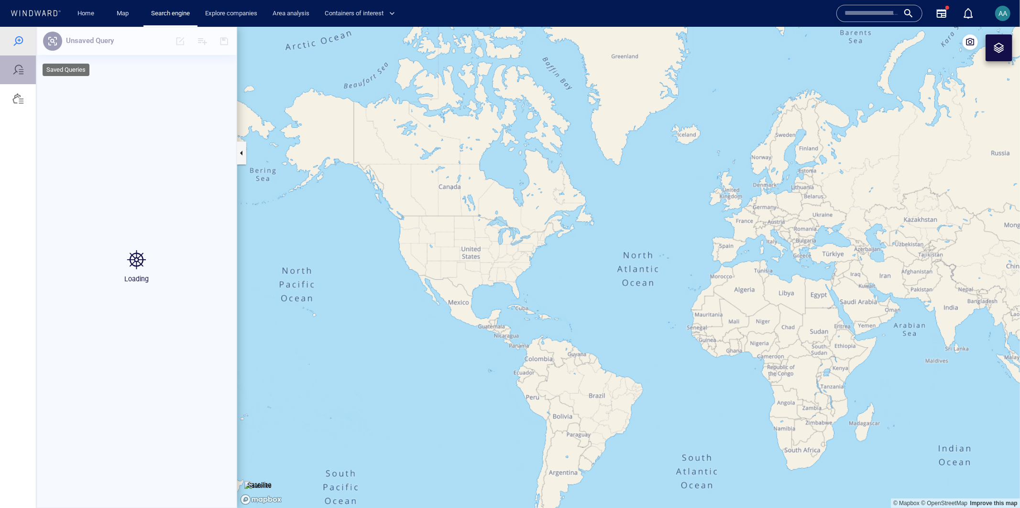
click at [12, 73] on div at bounding box center [17, 69] width 11 height 11
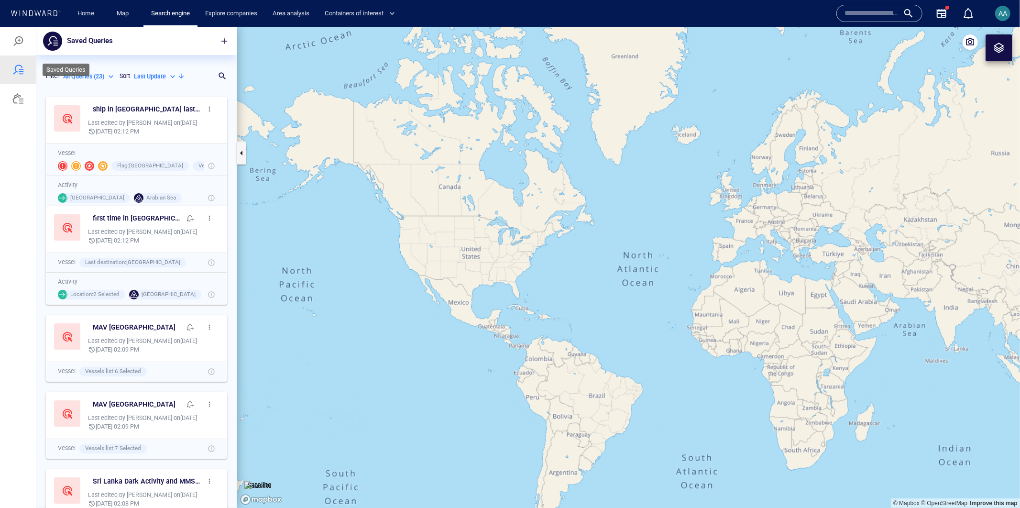
scroll to position [407, 192]
click at [206, 110] on span "button" at bounding box center [210, 109] width 8 height 8
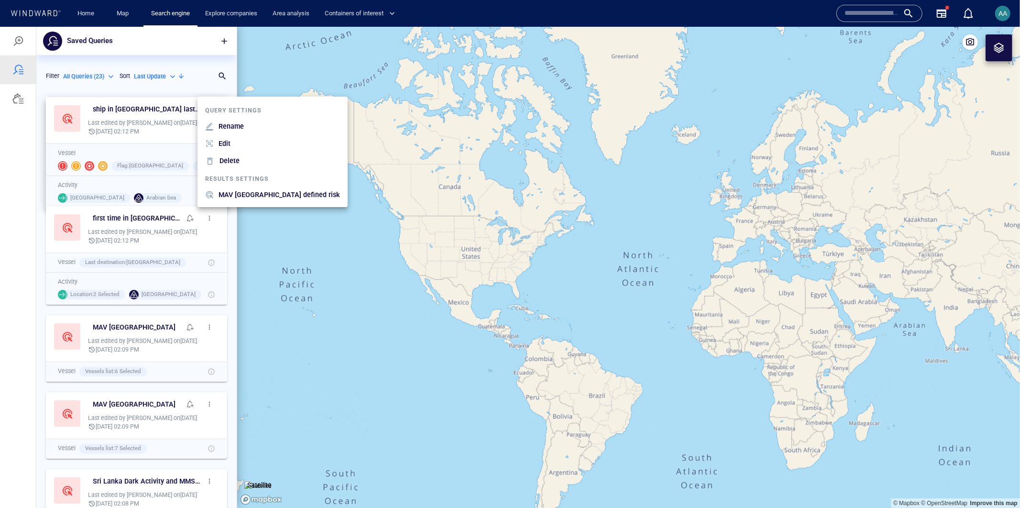
click at [215, 142] on div at bounding box center [211, 143] width 13 height 9
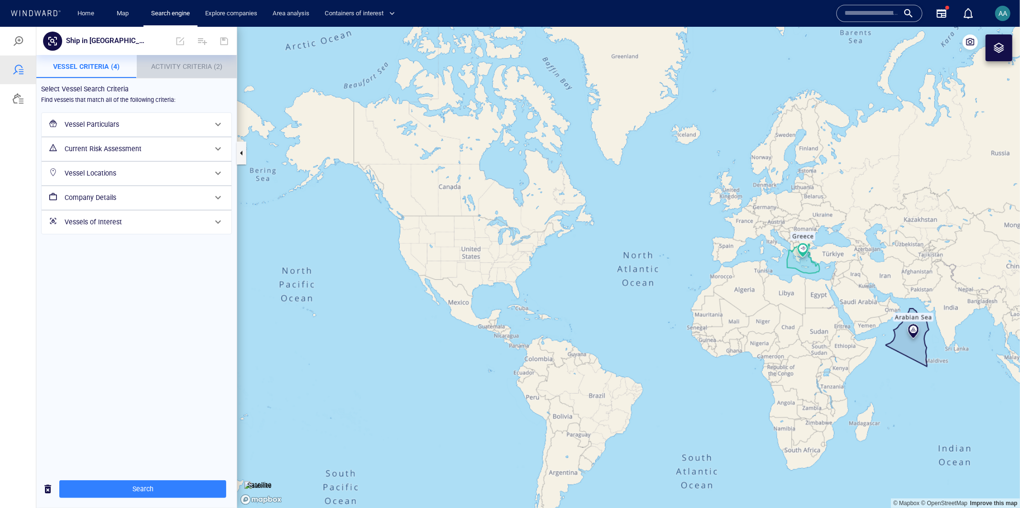
click at [169, 65] on span "Activity Criteria (2)" at bounding box center [186, 66] width 71 height 8
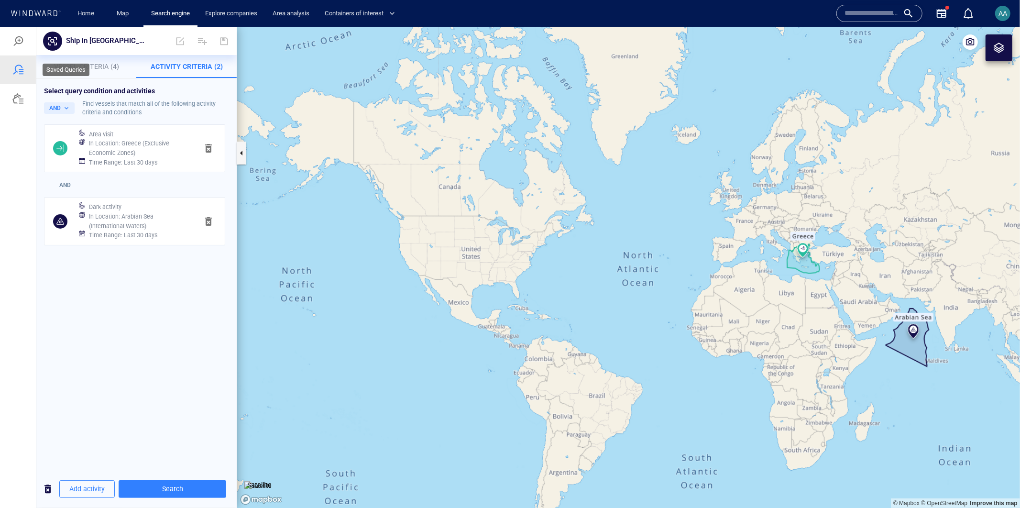
click at [13, 71] on div at bounding box center [17, 69] width 11 height 11
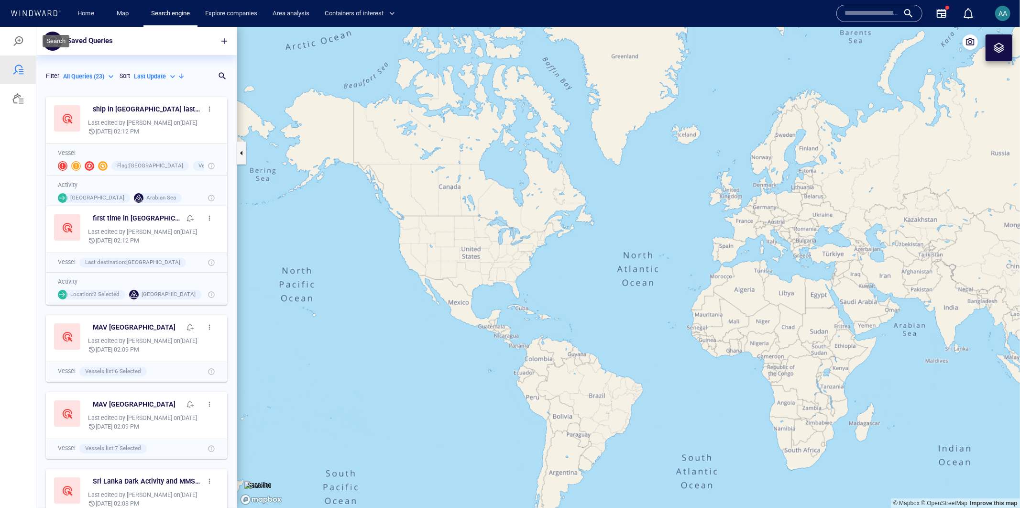
click at [12, 39] on div at bounding box center [18, 40] width 36 height 29
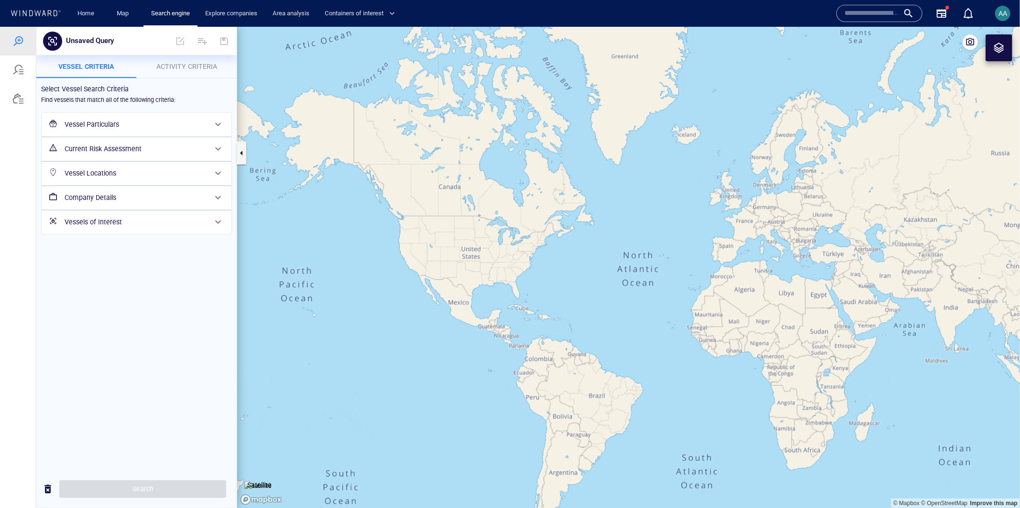
click at [184, 65] on span "Activity Criteria" at bounding box center [186, 66] width 61 height 8
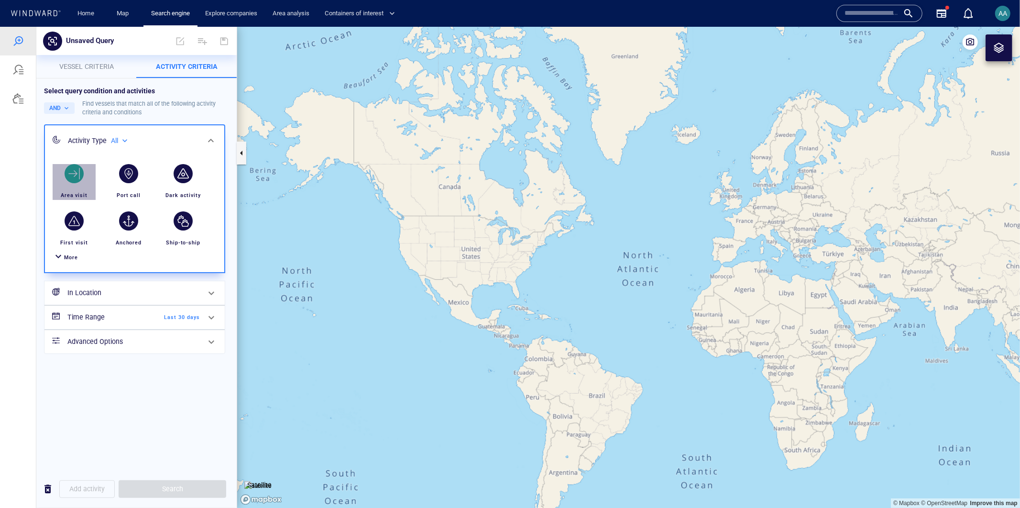
click at [80, 171] on div "button" at bounding box center [74, 173] width 19 height 19
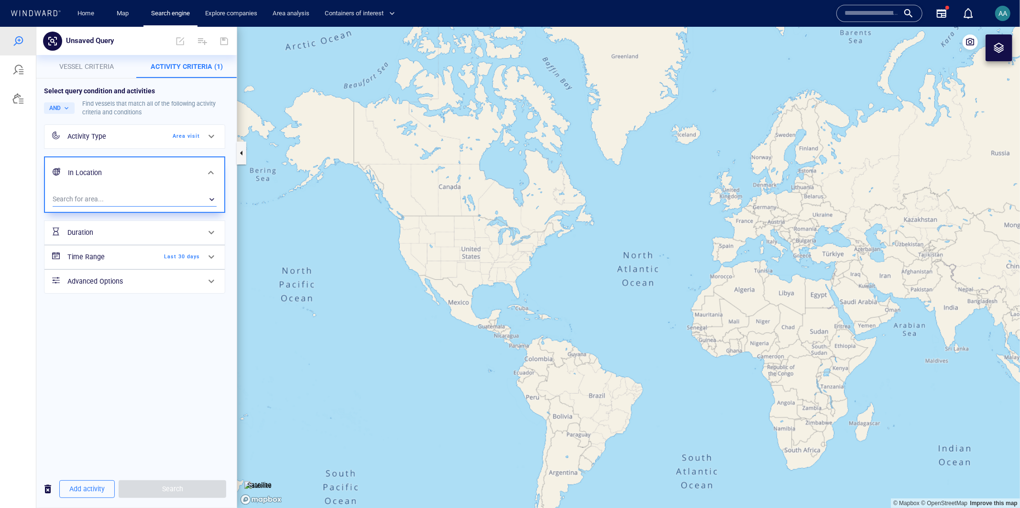
click at [92, 198] on div "​" at bounding box center [135, 199] width 164 height 14
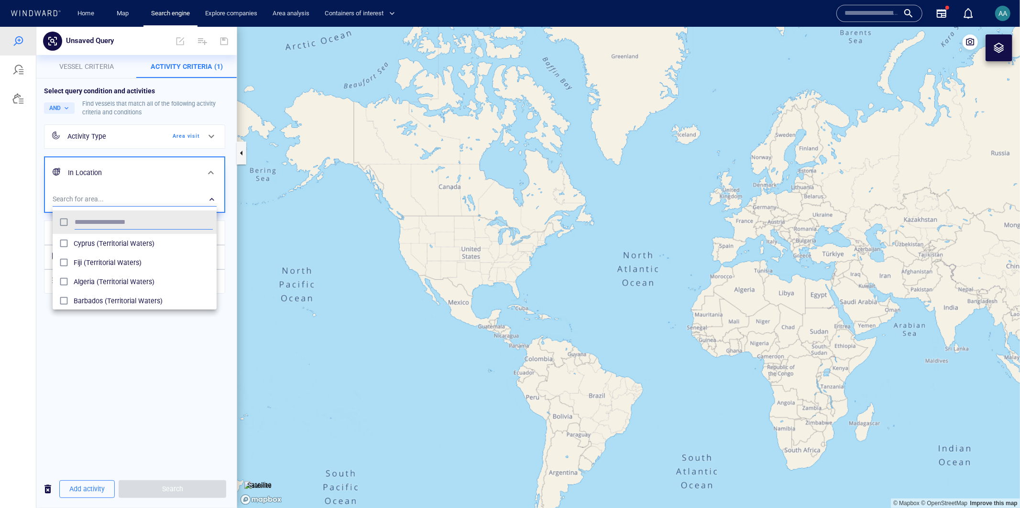
scroll to position [88, 155]
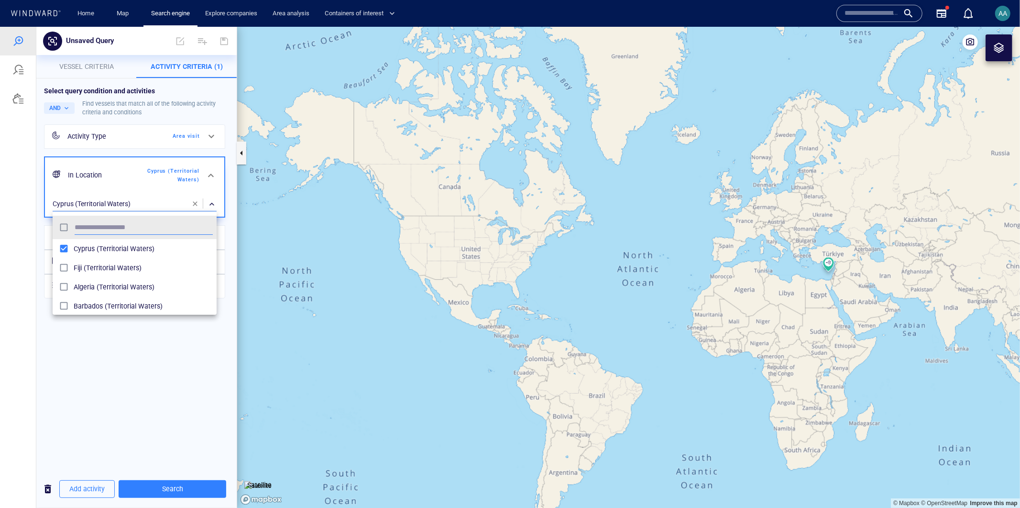
click at [111, 347] on div at bounding box center [510, 266] width 1020 height 481
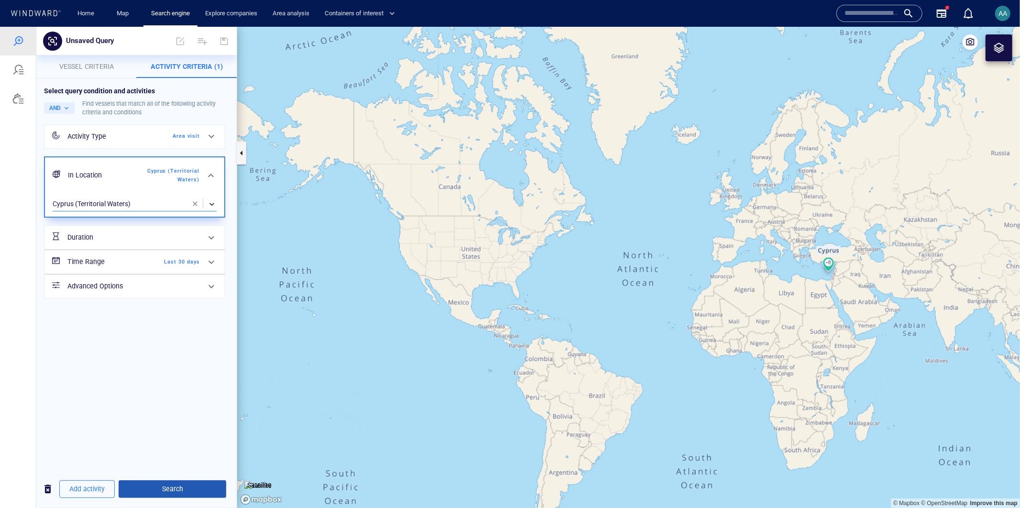
click at [154, 492] on span "Search" at bounding box center [172, 488] width 92 height 12
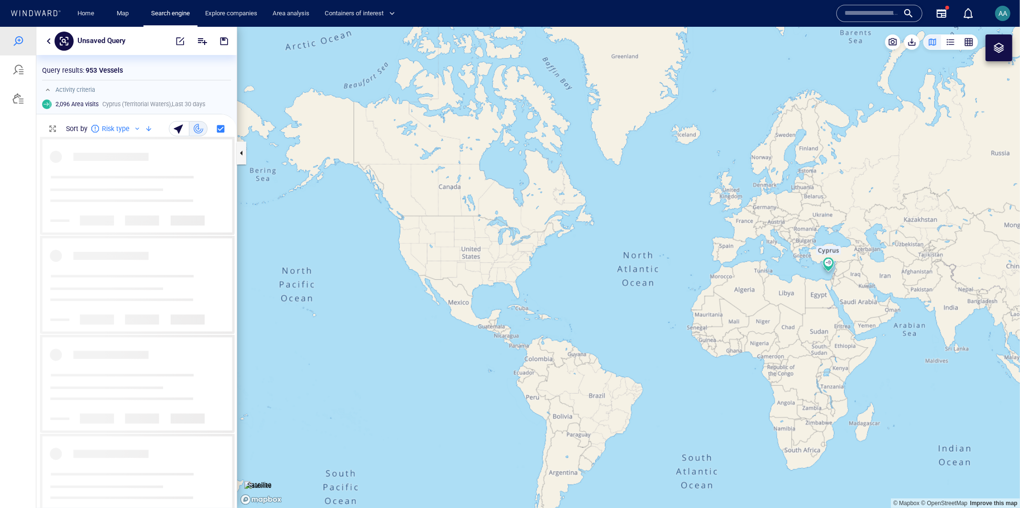
scroll to position [363, 192]
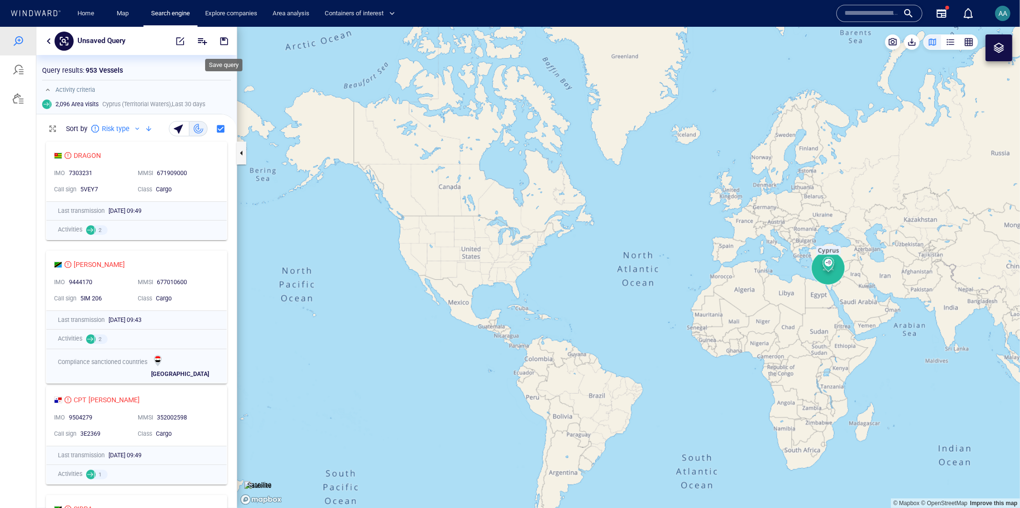
click at [222, 40] on span "button" at bounding box center [224, 41] width 10 height 10
click at [140, 39] on input "text" at bounding box center [116, 40] width 71 height 8
type input "*****"
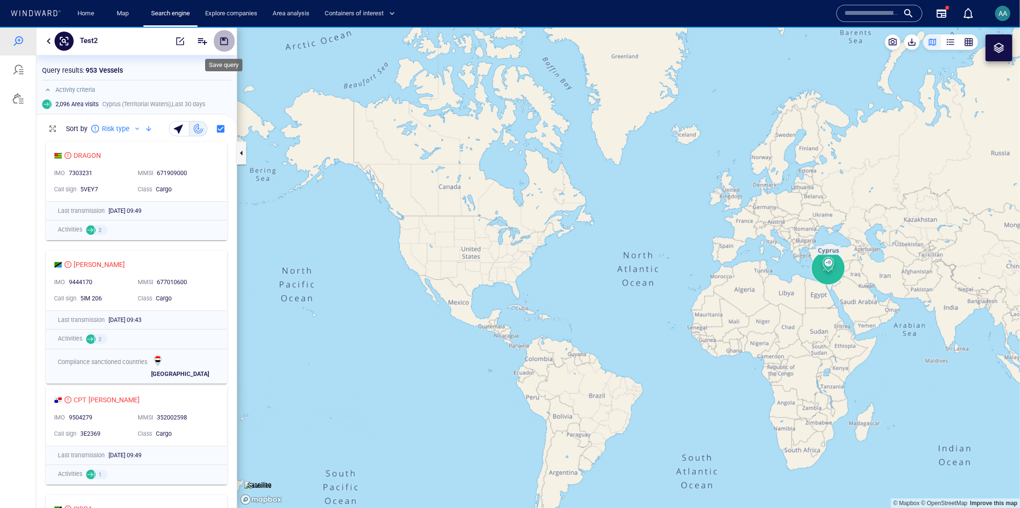
click at [224, 41] on span "button" at bounding box center [224, 41] width 10 height 10
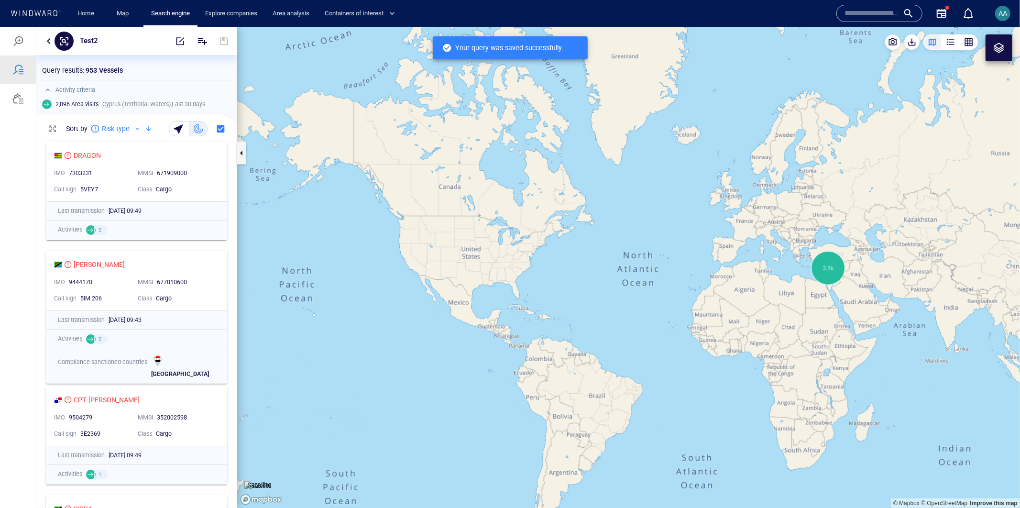
scroll to position [363, 192]
click at [14, 69] on div at bounding box center [17, 69] width 11 height 11
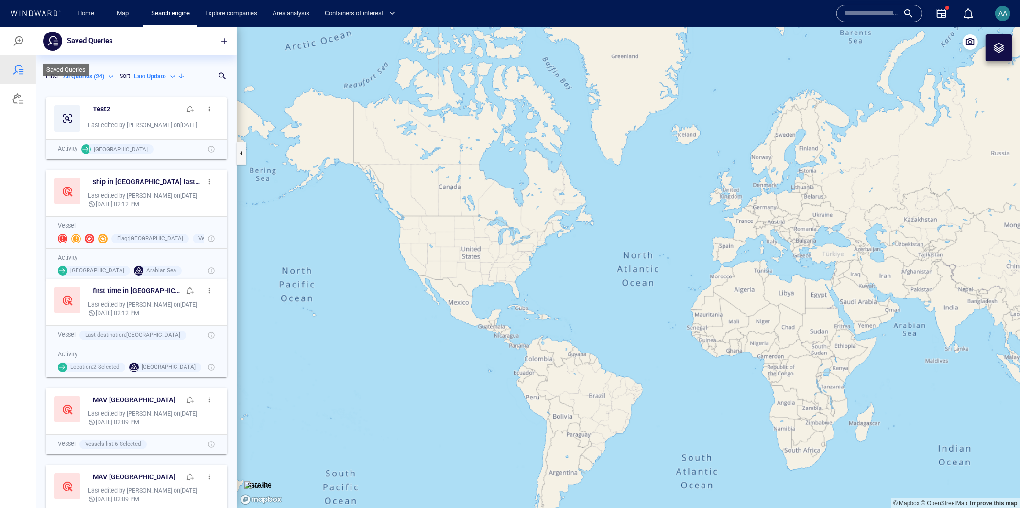
scroll to position [407, 192]
click at [208, 104] on button "button" at bounding box center [209, 108] width 19 height 19
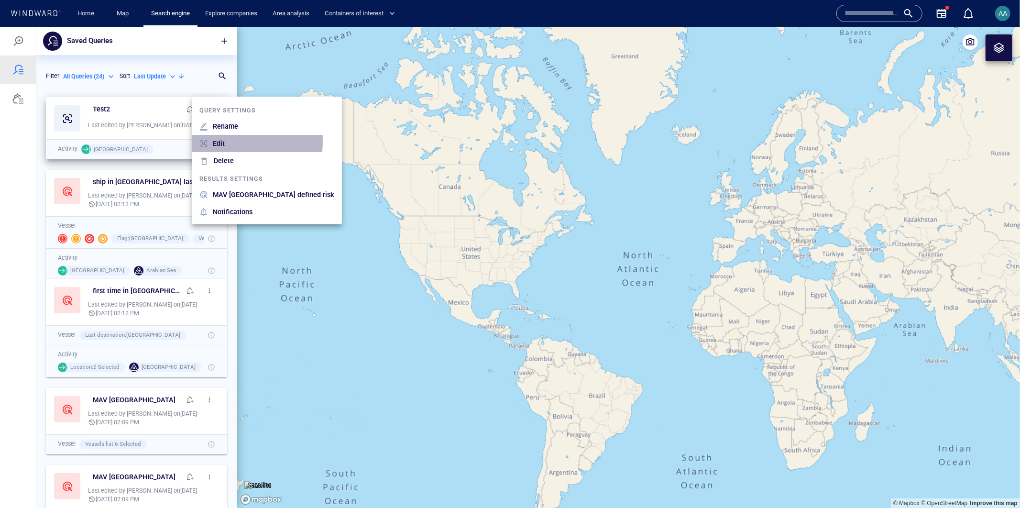
click at [219, 141] on p "Edit" at bounding box center [219, 142] width 12 height 11
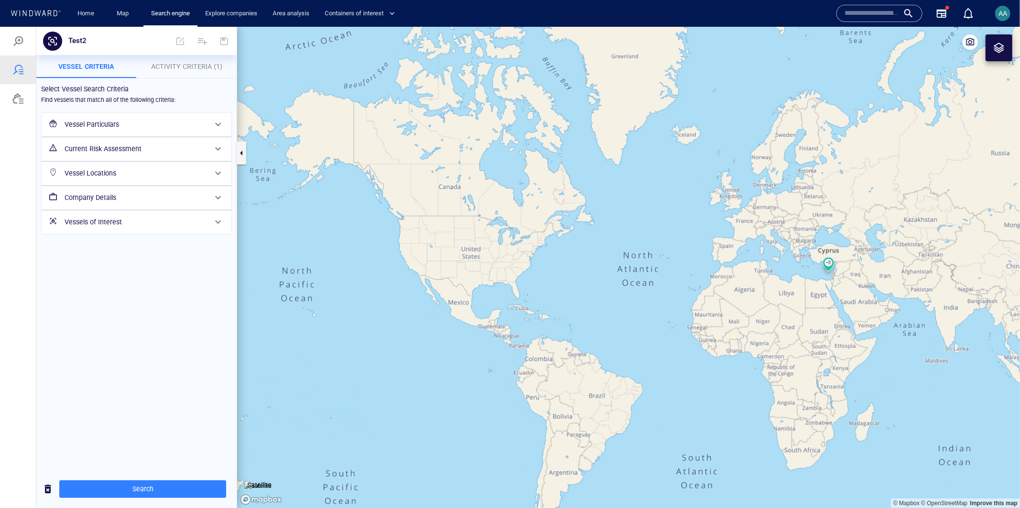
click at [196, 64] on span "Activity Criteria (1)" at bounding box center [186, 66] width 71 height 8
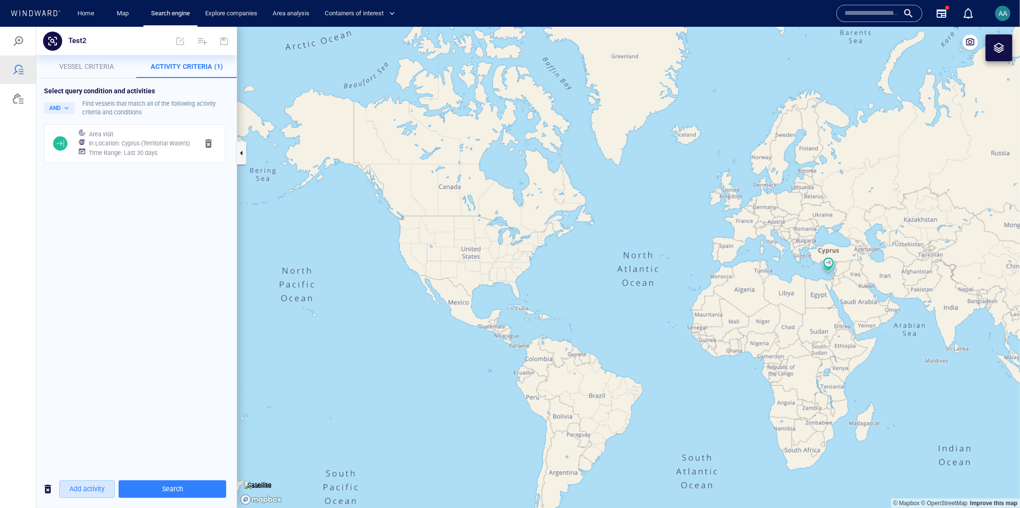
click at [80, 487] on span "Add activity" at bounding box center [86, 488] width 35 height 12
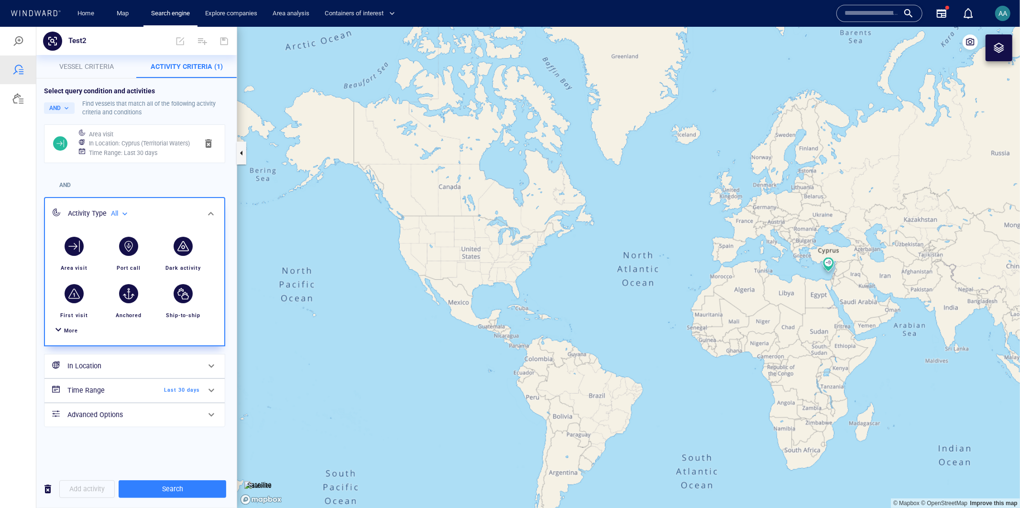
click at [56, 329] on div at bounding box center [58, 330] width 11 height 14
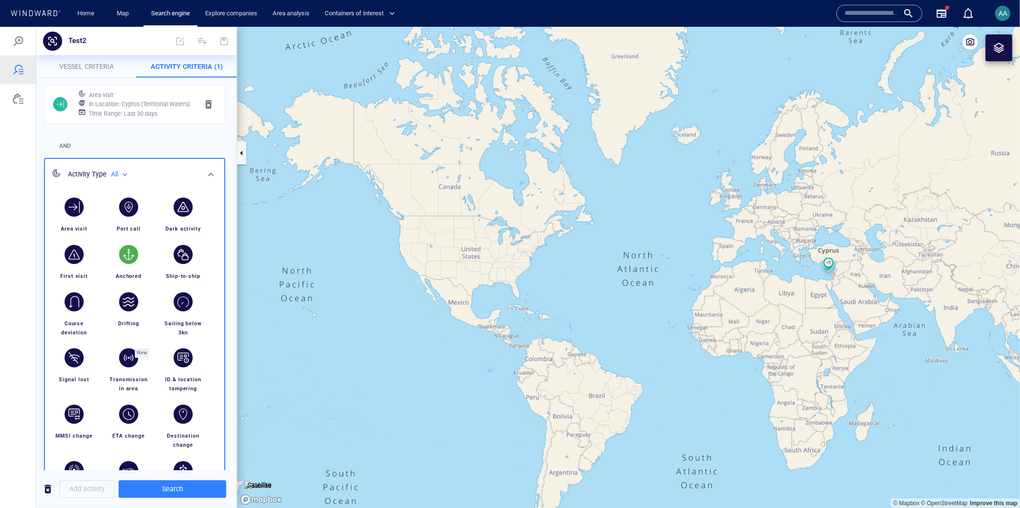
scroll to position [45, 0]
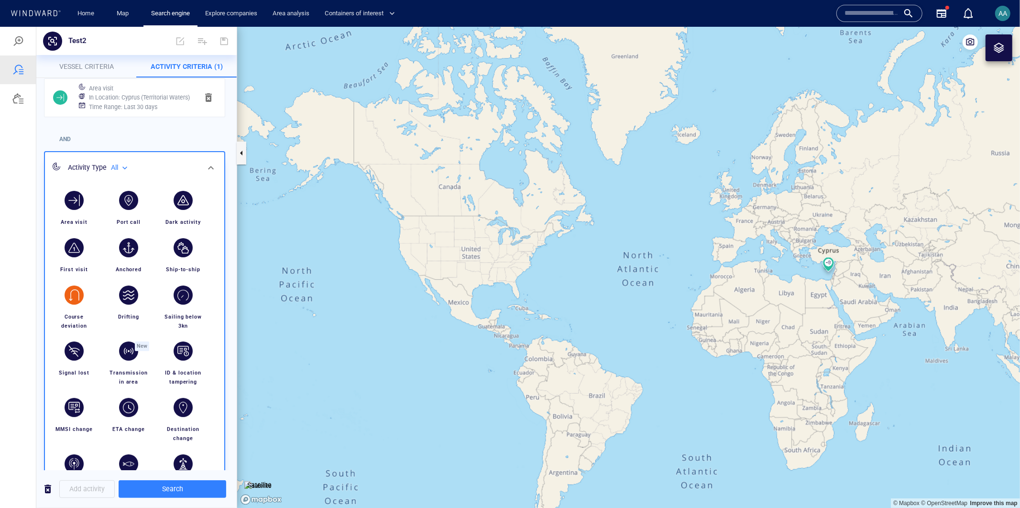
click at [75, 290] on div "button" at bounding box center [74, 294] width 19 height 19
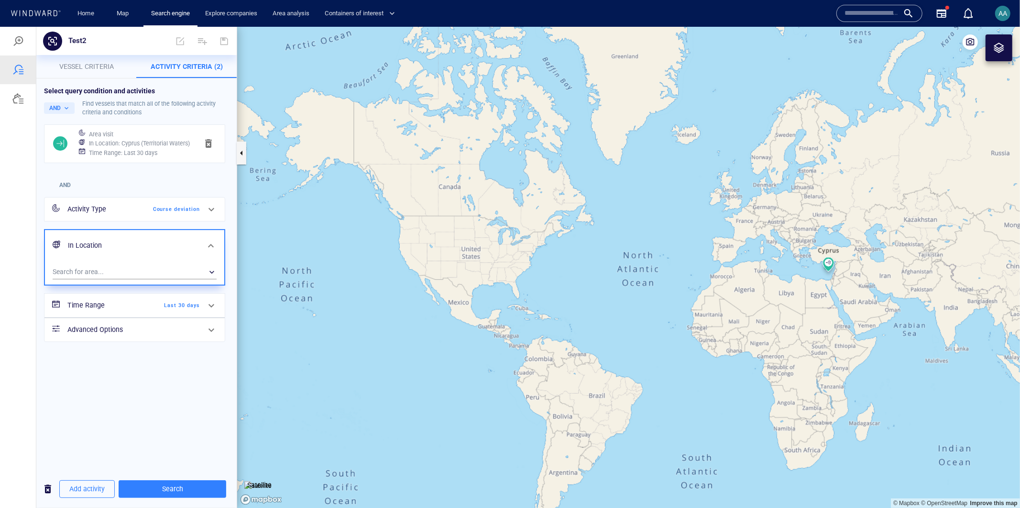
scroll to position [0, 0]
click at [70, 271] on div "​" at bounding box center [135, 271] width 164 height 14
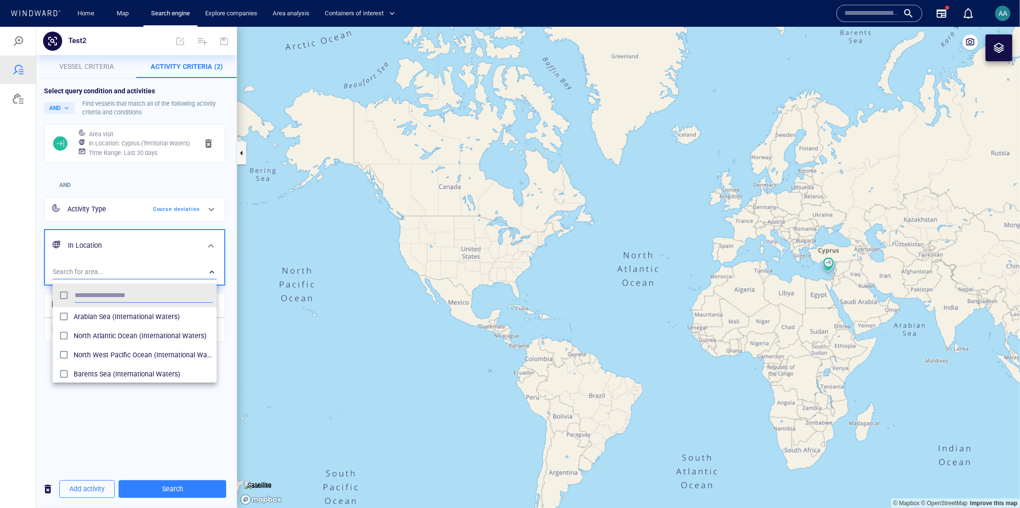
scroll to position [88, 155]
type input "****"
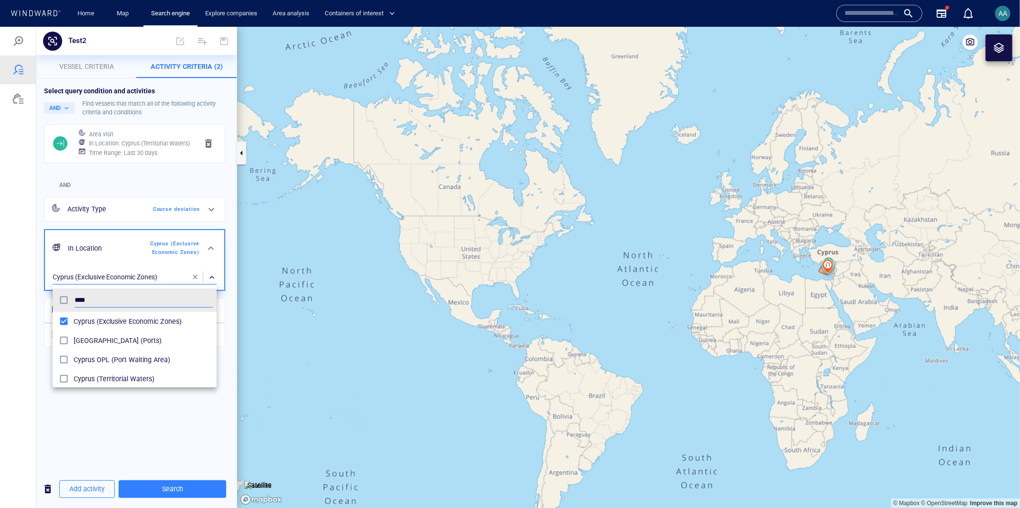
click at [125, 423] on div at bounding box center [510, 266] width 1020 height 481
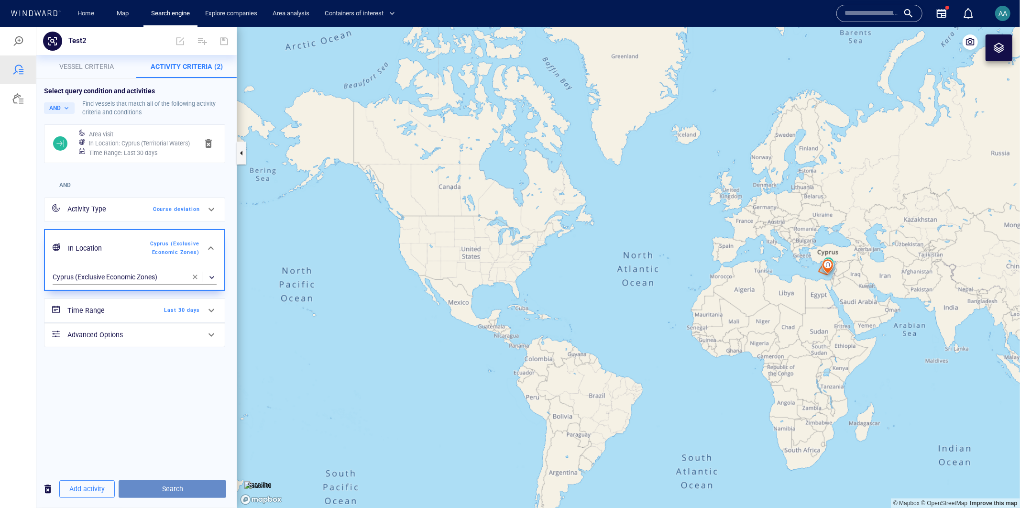
click at [163, 489] on span "Search" at bounding box center [172, 488] width 92 height 12
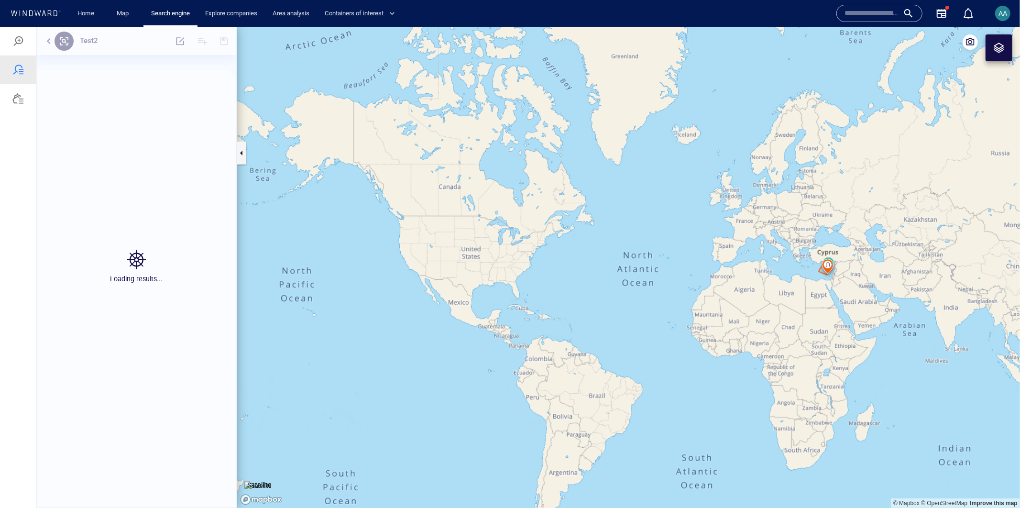
click at [163, 489] on div "Loading results..." at bounding box center [136, 266] width 200 height 481
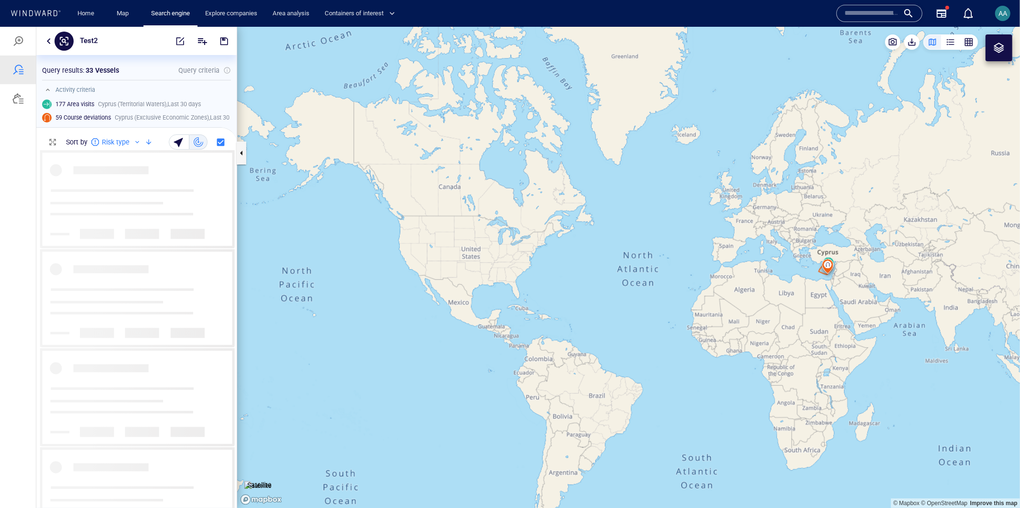
scroll to position [350, 192]
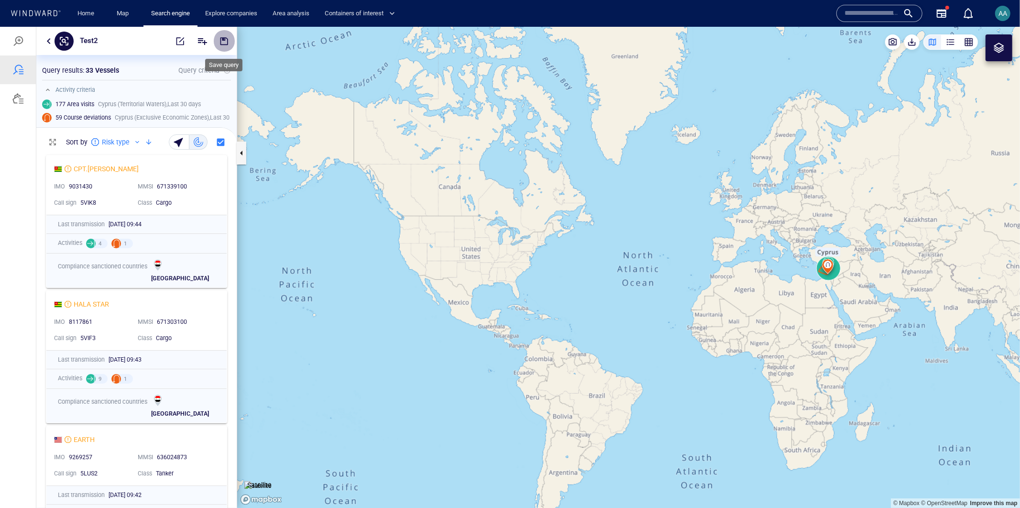
click at [230, 41] on button "button" at bounding box center [224, 40] width 21 height 23
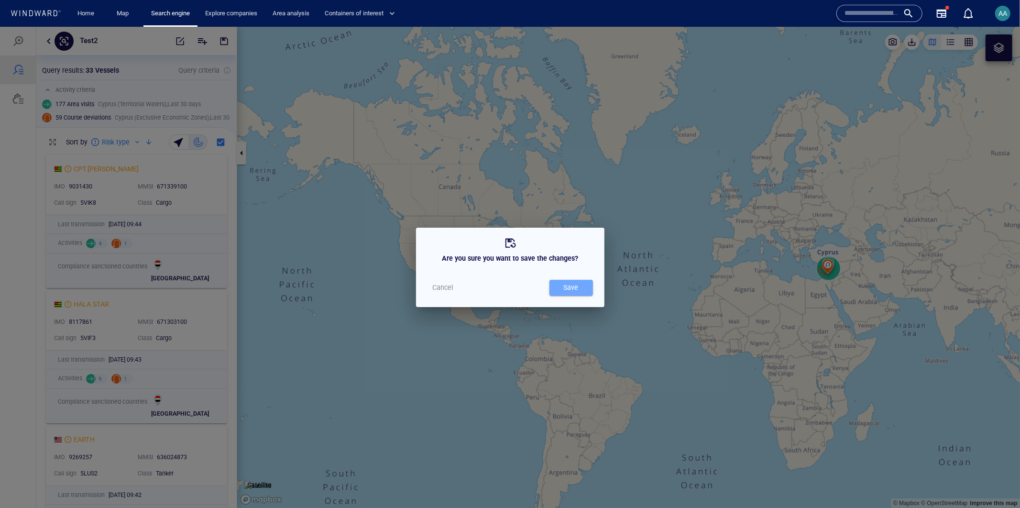
click at [580, 288] on div "Save" at bounding box center [571, 287] width 19 height 16
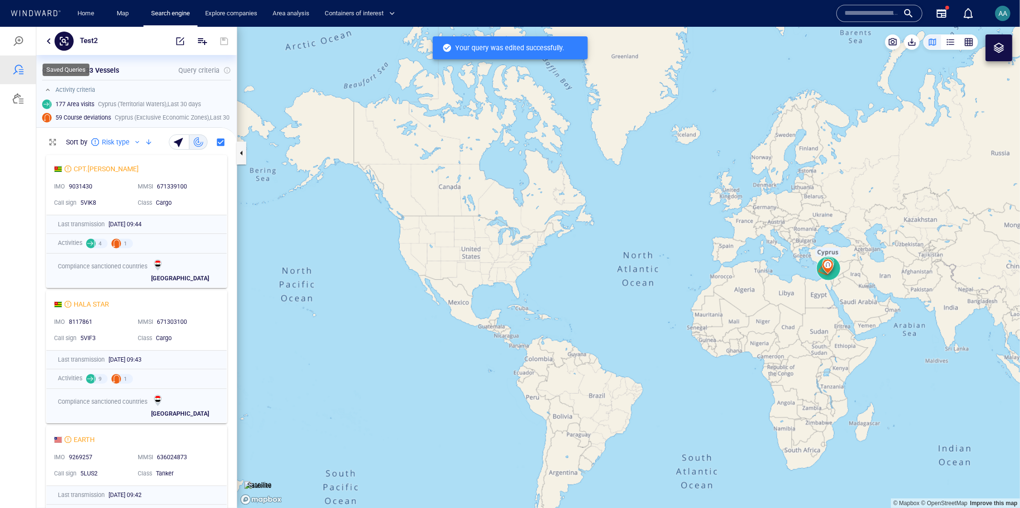
click at [13, 67] on div at bounding box center [17, 69] width 11 height 11
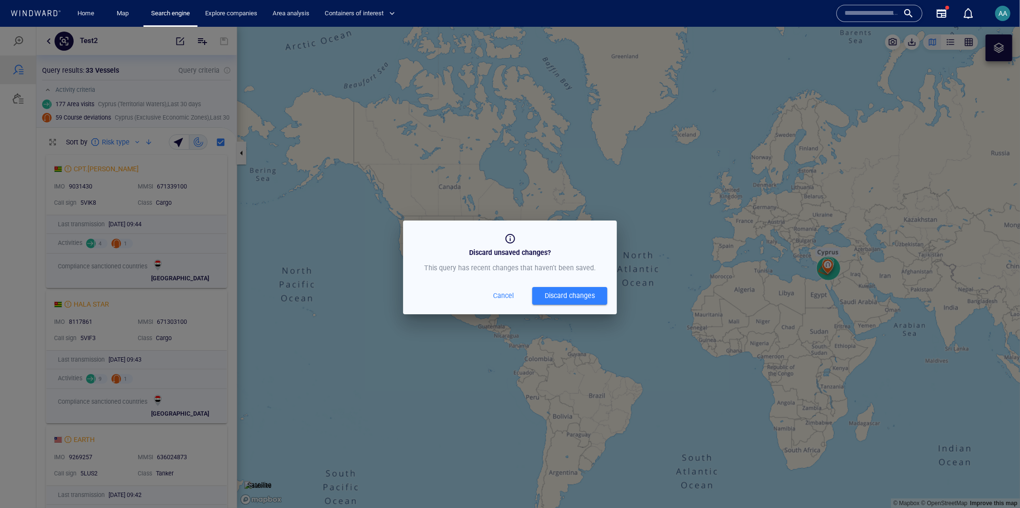
click at [557, 295] on div "Discard changes" at bounding box center [570, 295] width 50 height 12
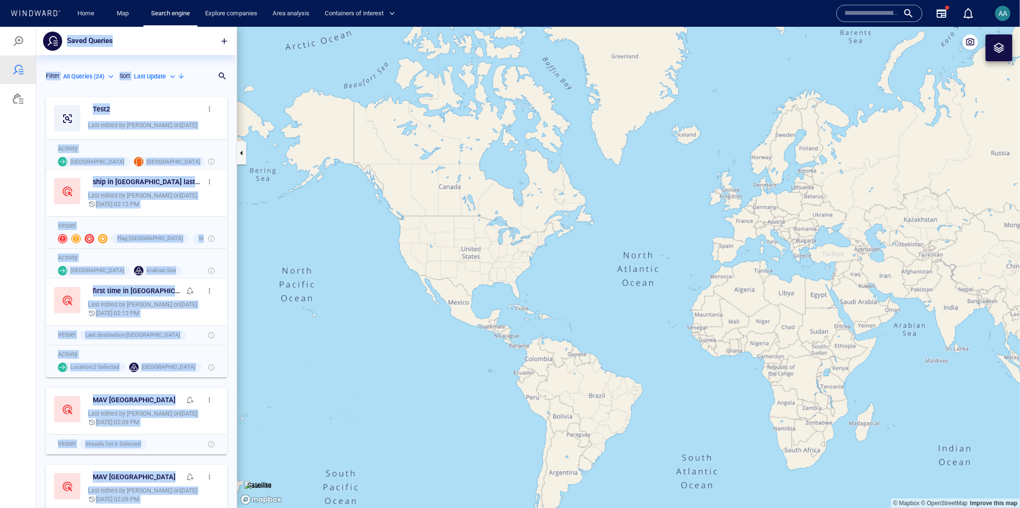
scroll to position [407, 192]
click at [165, 104] on div "Test2" at bounding box center [146, 109] width 107 height 12
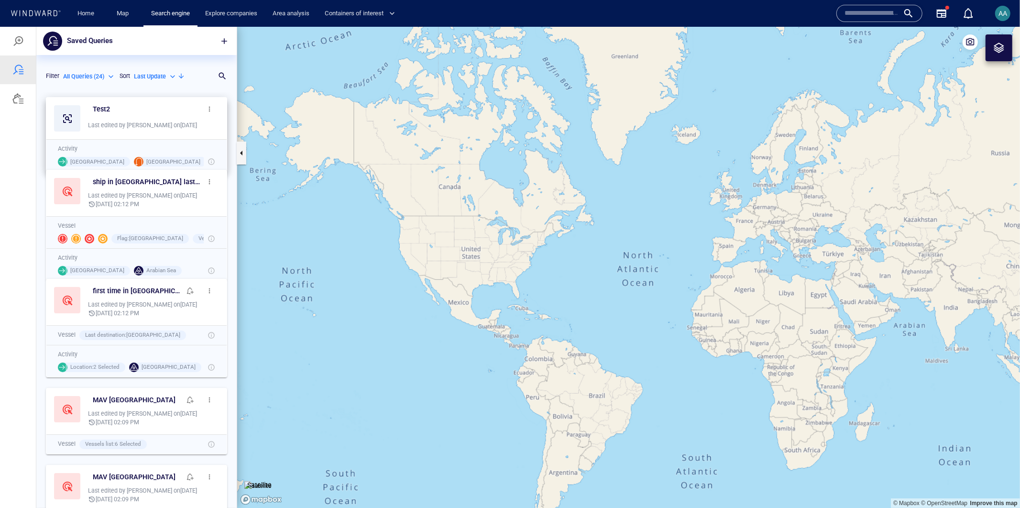
click at [200, 109] on button "button" at bounding box center [209, 108] width 19 height 19
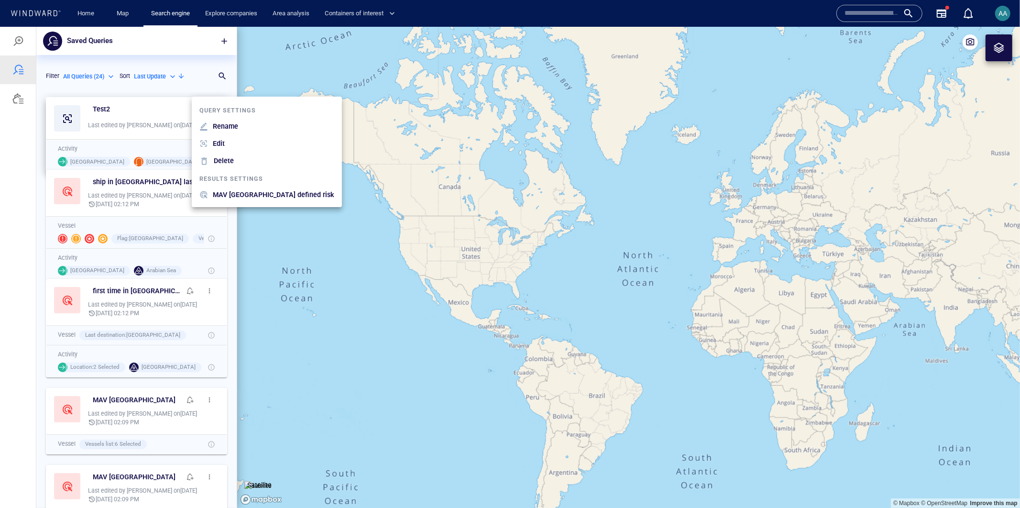
click at [230, 142] on li "Edit" at bounding box center [267, 142] width 150 height 17
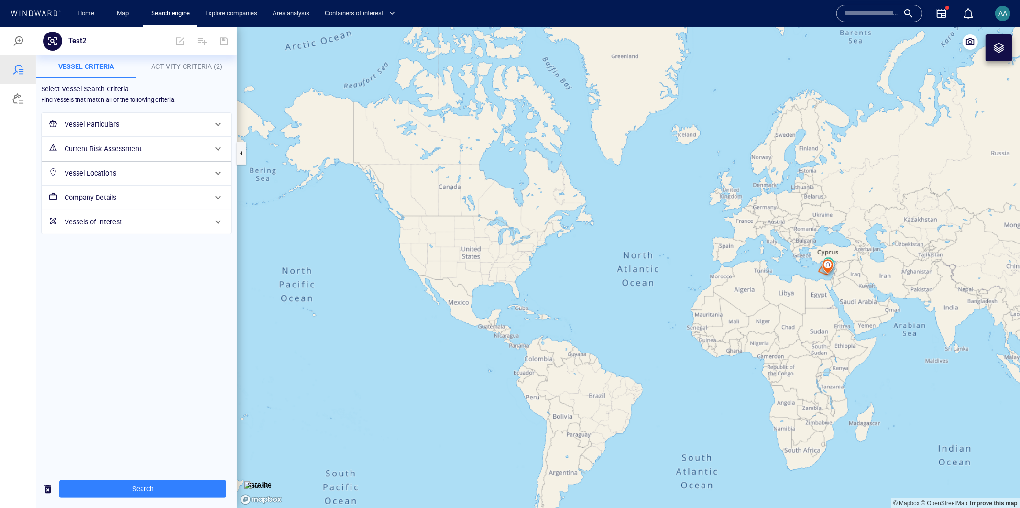
click at [167, 148] on h6 "Current Risk Assessment" at bounding box center [136, 148] width 142 height 12
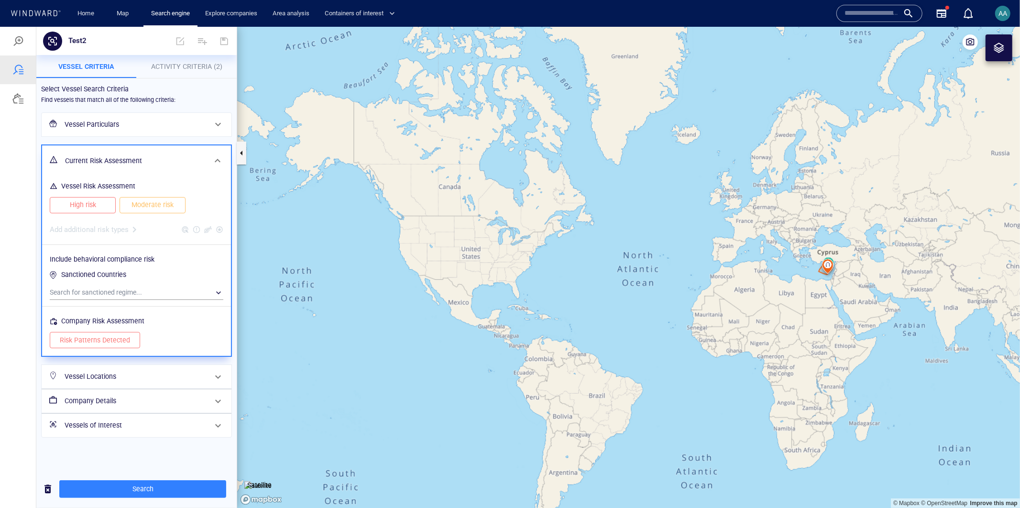
click at [166, 148] on div "Current Risk Assessment" at bounding box center [136, 160] width 189 height 31
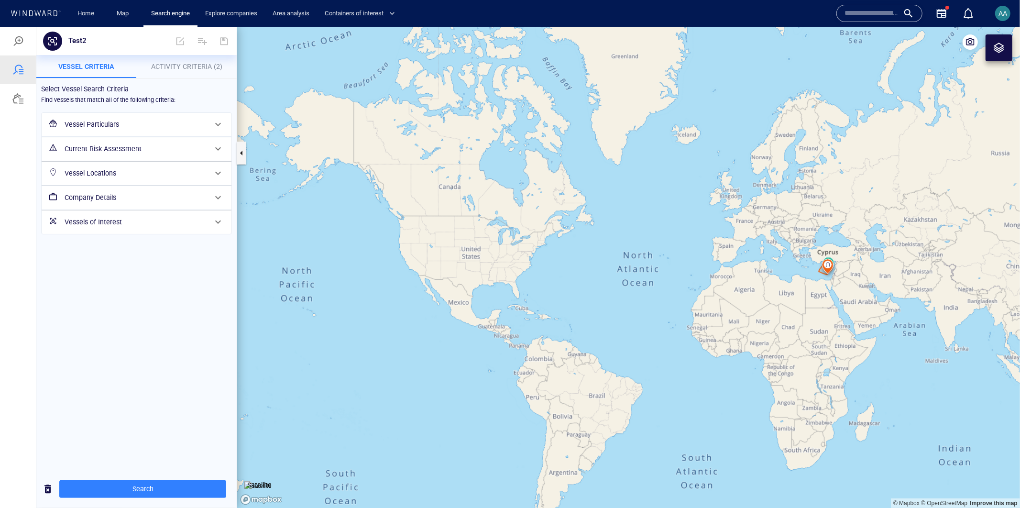
click at [180, 72] on button "Activity Criteria (2)" at bounding box center [187, 66] width 100 height 23
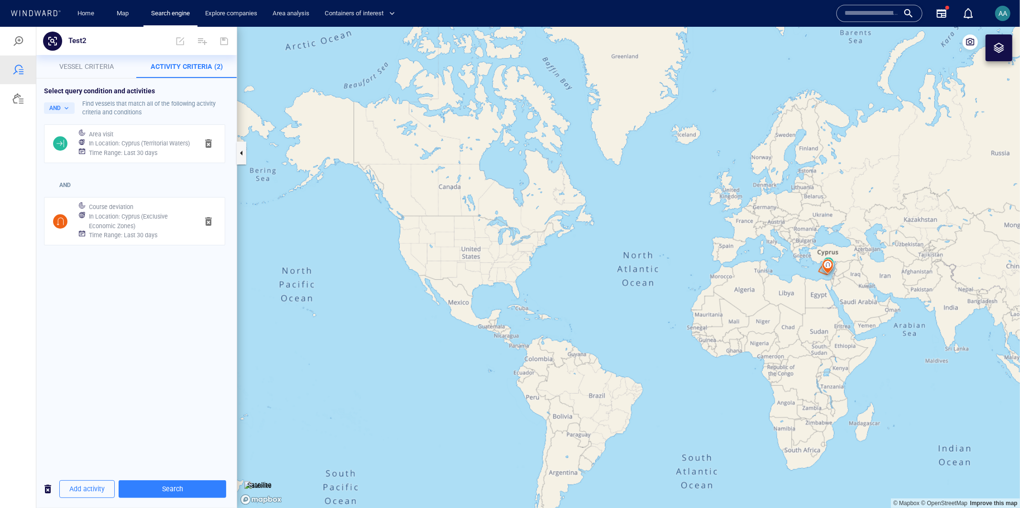
click at [122, 327] on div "Select query condition and activities AND Find vessels that match all of the fo…" at bounding box center [136, 274] width 200 height 392
click at [69, 103] on button "AND" at bounding box center [59, 107] width 31 height 11
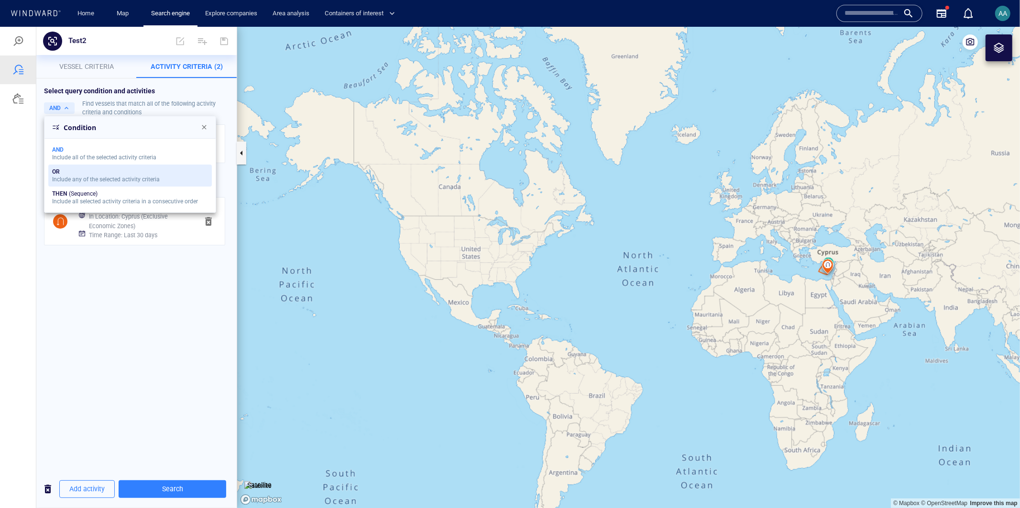
click at [71, 168] on div "OR" at bounding box center [106, 171] width 108 height 7
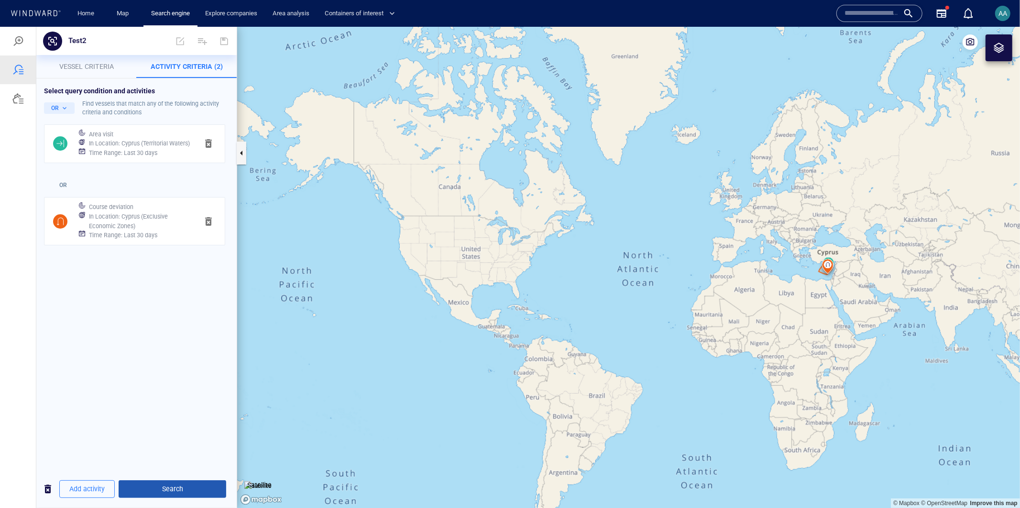
click at [169, 489] on span "Search" at bounding box center [172, 488] width 92 height 12
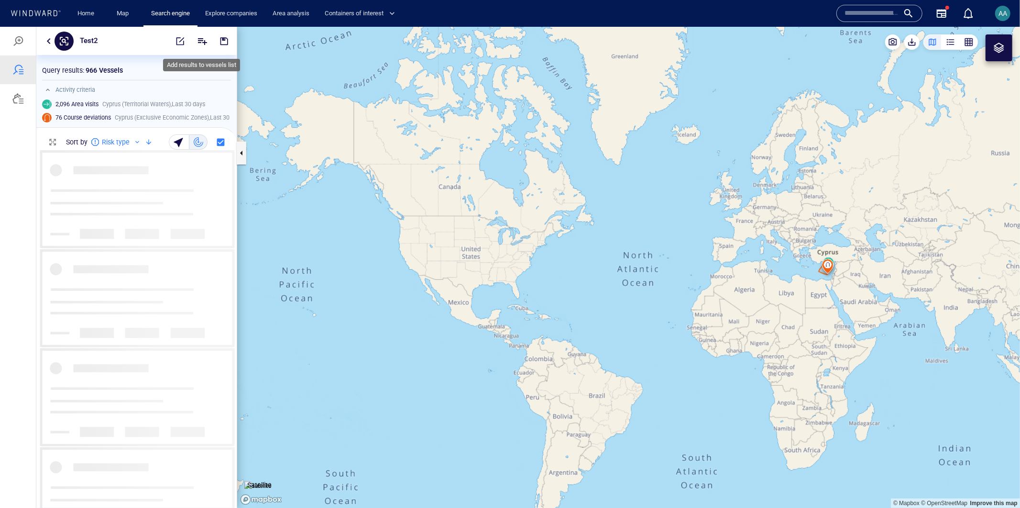
scroll to position [350, 192]
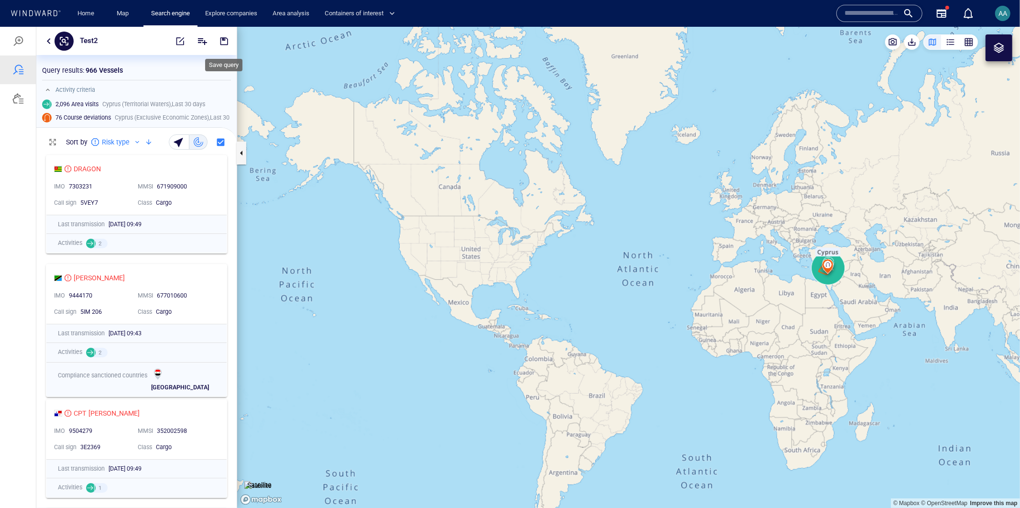
click at [220, 39] on span "button" at bounding box center [224, 41] width 10 height 10
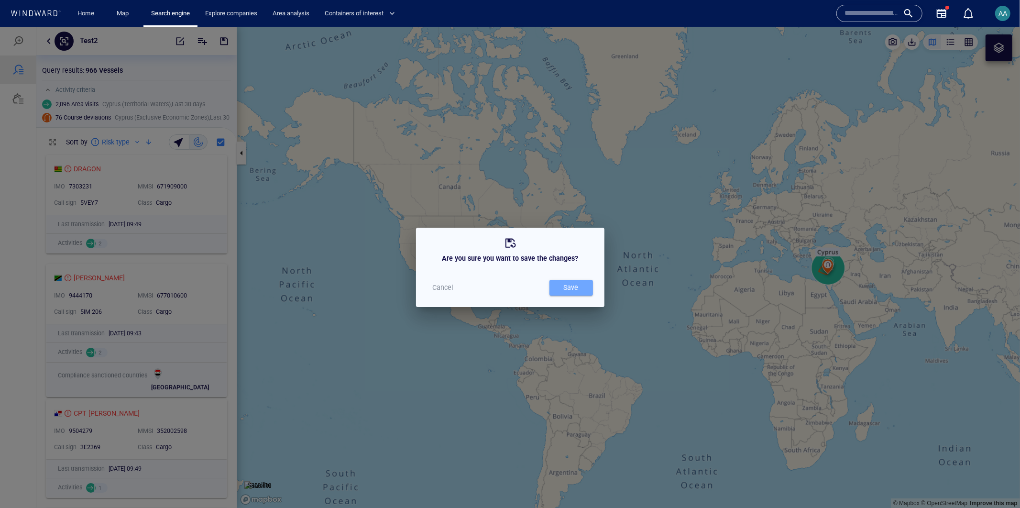
click at [581, 282] on span "Save" at bounding box center [571, 287] width 34 height 12
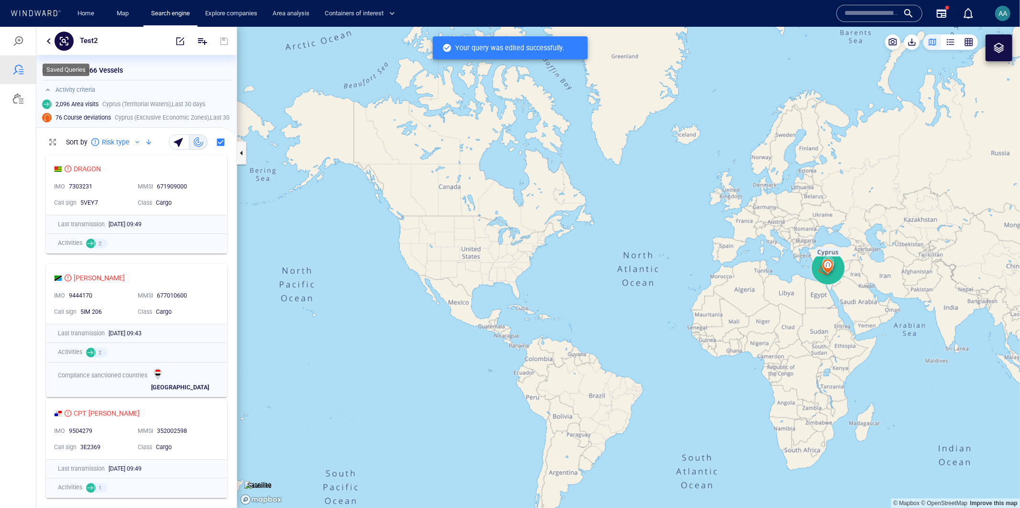
click at [18, 69] on div at bounding box center [17, 69] width 11 height 11
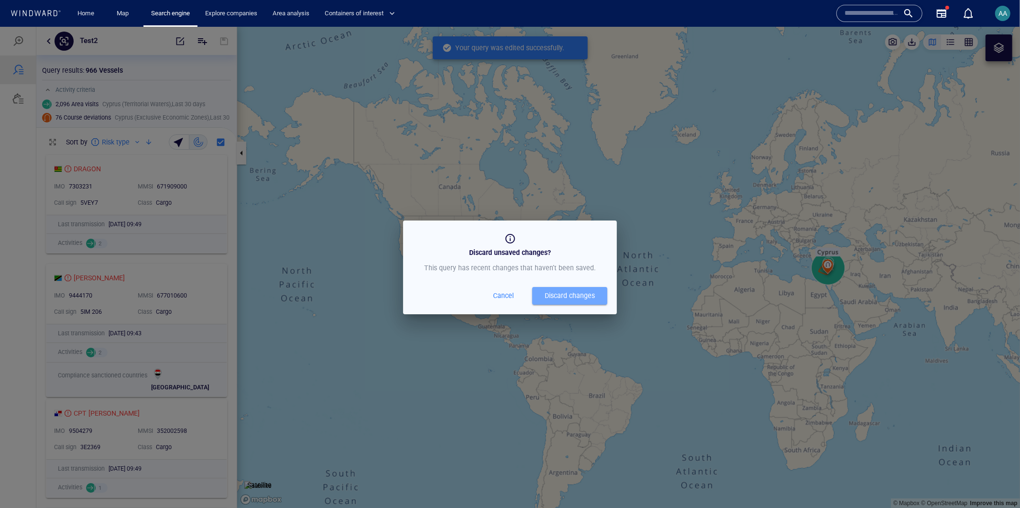
click at [553, 295] on div "Discard changes" at bounding box center [570, 295] width 50 height 12
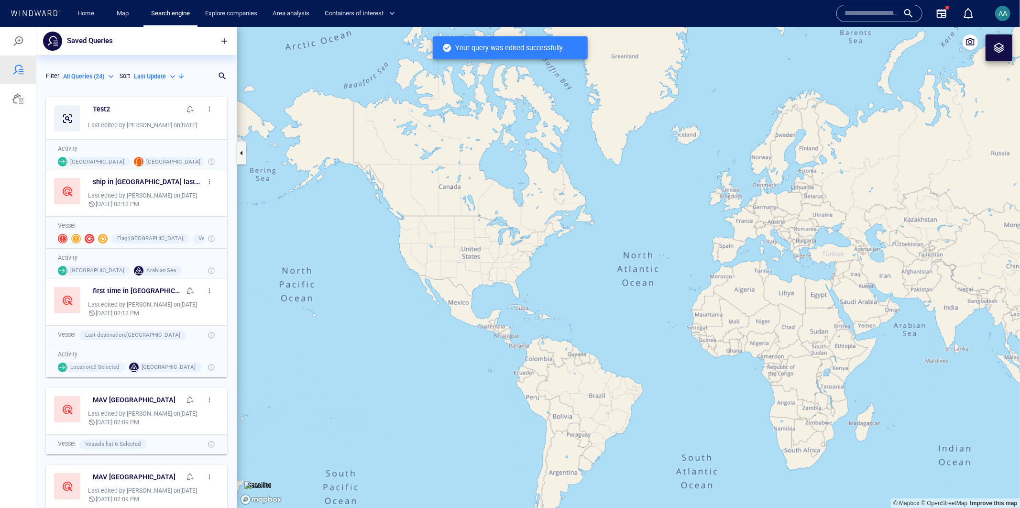
scroll to position [407, 192]
click at [206, 109] on span "button" at bounding box center [210, 109] width 8 height 8
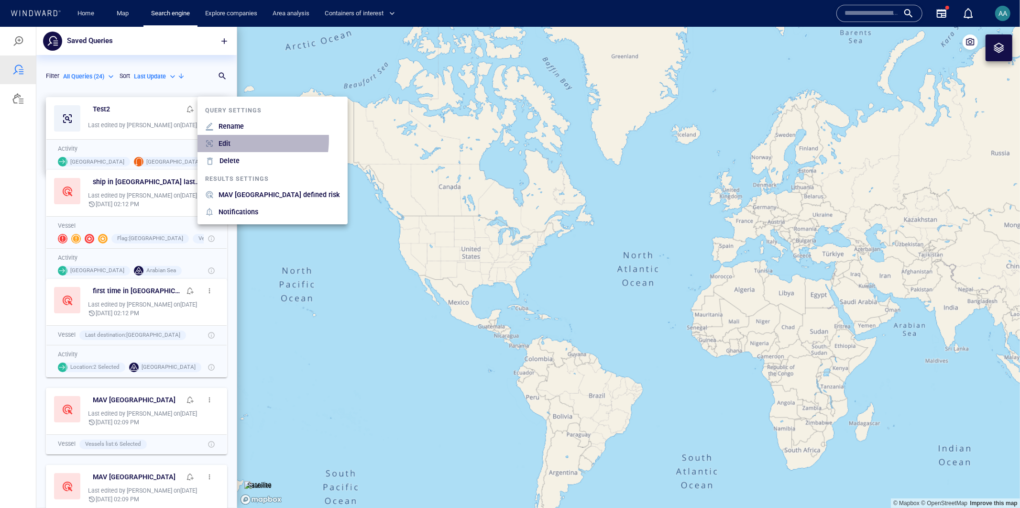
click at [236, 139] on li "Edit" at bounding box center [272, 142] width 150 height 17
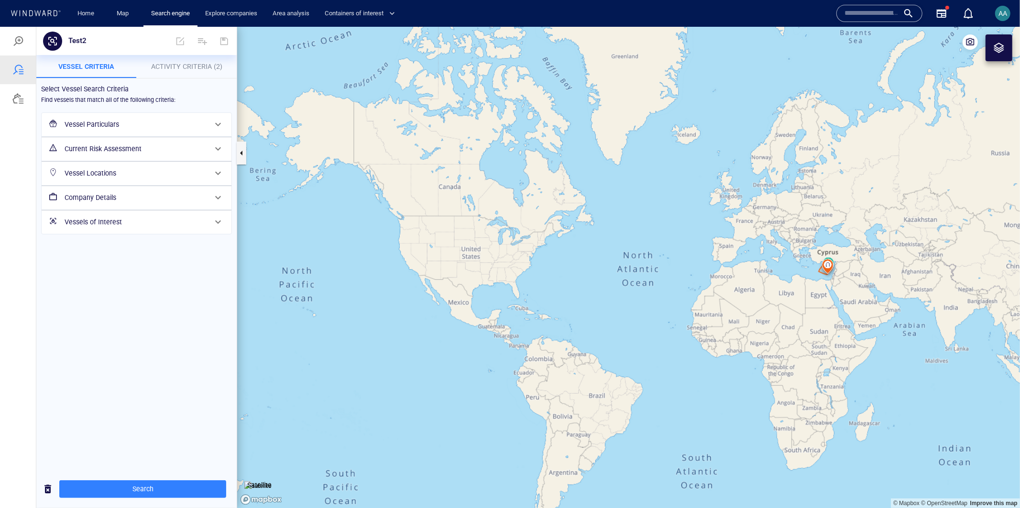
click at [163, 62] on span "Activity Criteria (2)" at bounding box center [186, 66] width 71 height 8
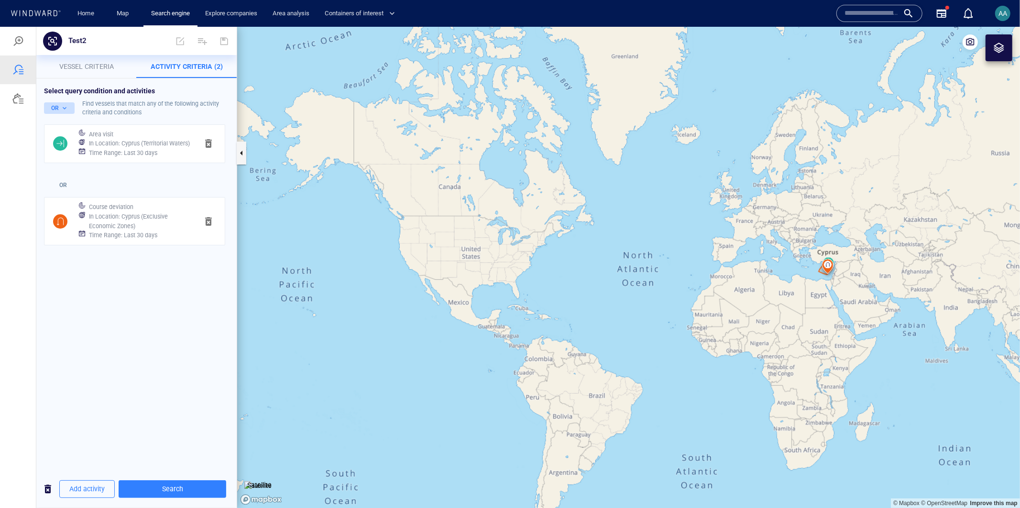
click at [67, 106] on button "OR" at bounding box center [59, 107] width 31 height 11
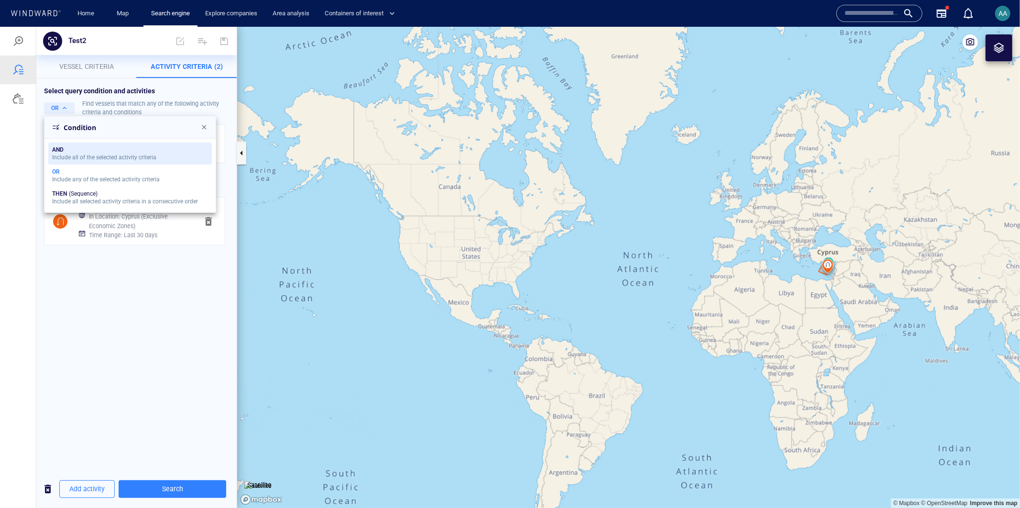
click at [69, 147] on div "AND" at bounding box center [104, 149] width 104 height 7
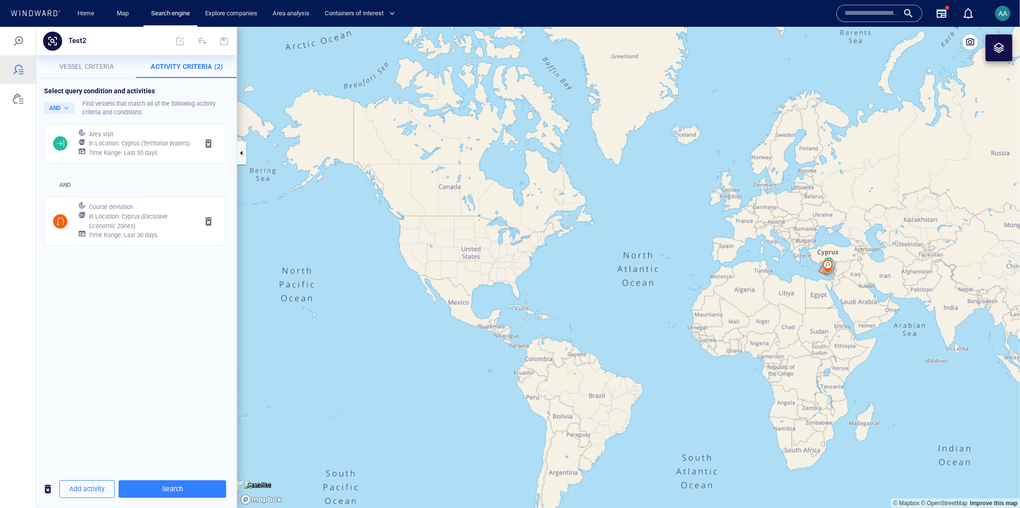
click at [101, 302] on div "Select query condition and activities AND Find vessels that match all of the fo…" at bounding box center [136, 274] width 200 height 392
click at [165, 484] on span "Search" at bounding box center [172, 488] width 92 height 12
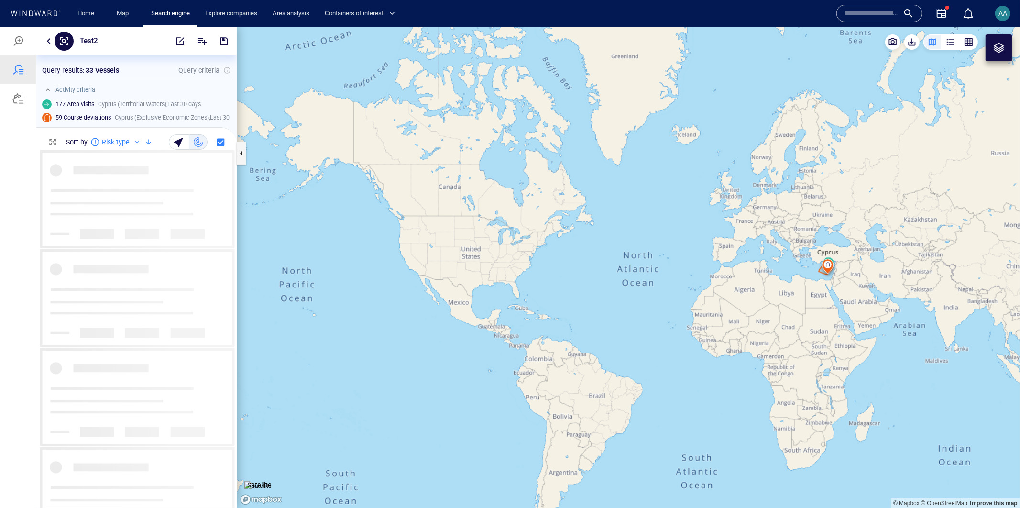
scroll to position [350, 192]
click at [223, 38] on span "button" at bounding box center [224, 41] width 10 height 10
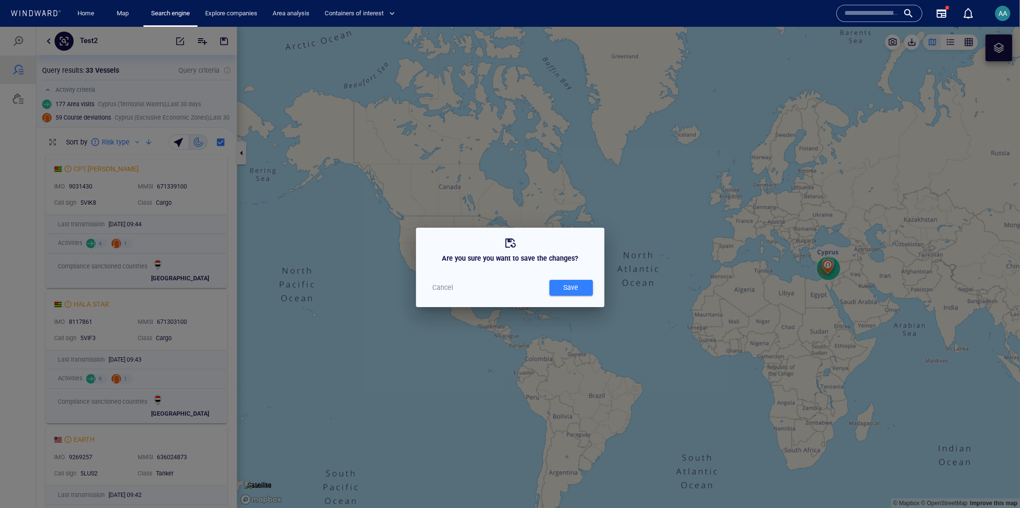
click at [583, 287] on span "Save" at bounding box center [571, 287] width 34 height 12
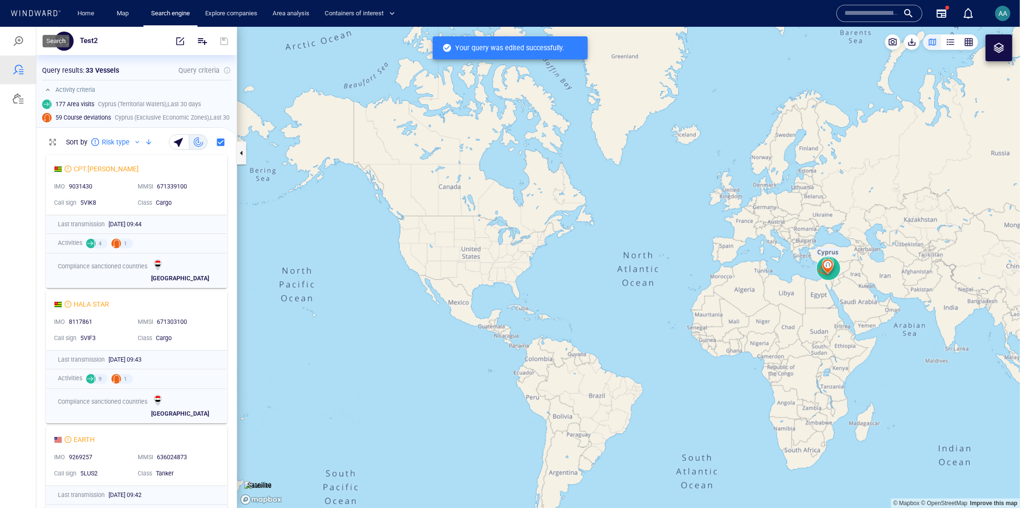
click at [23, 44] on div at bounding box center [17, 40] width 11 height 11
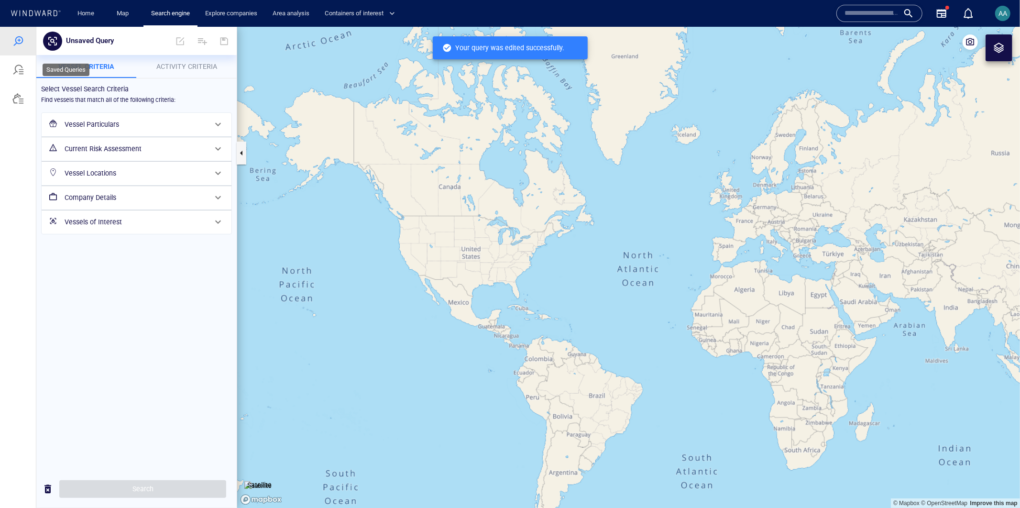
click at [30, 72] on div at bounding box center [18, 69] width 36 height 29
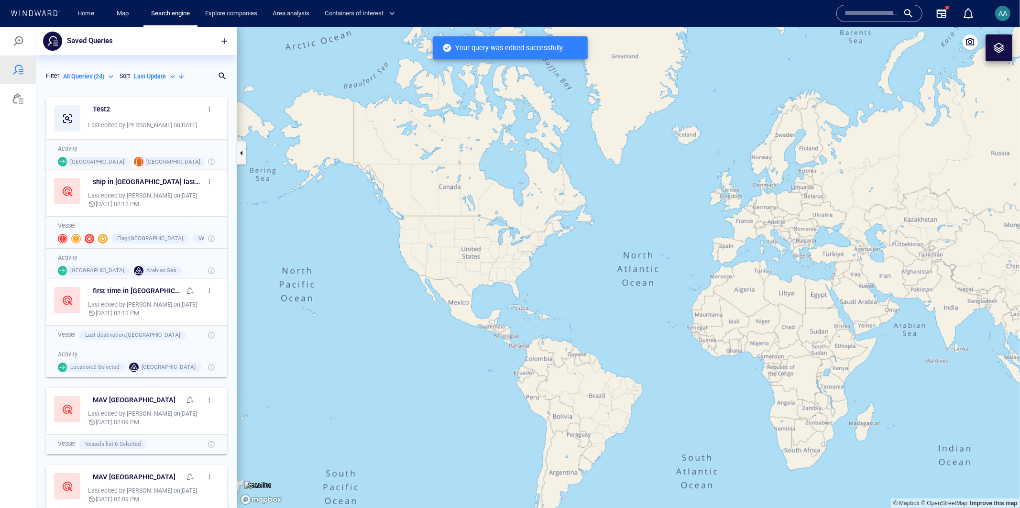
scroll to position [407, 192]
click at [206, 110] on span "button" at bounding box center [210, 109] width 8 height 8
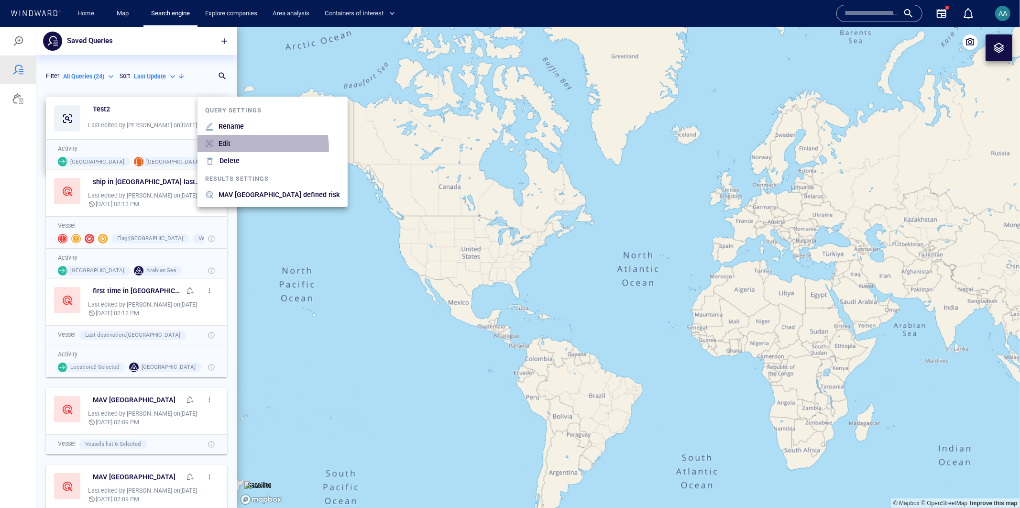
click at [240, 148] on li "Edit" at bounding box center [272, 142] width 150 height 17
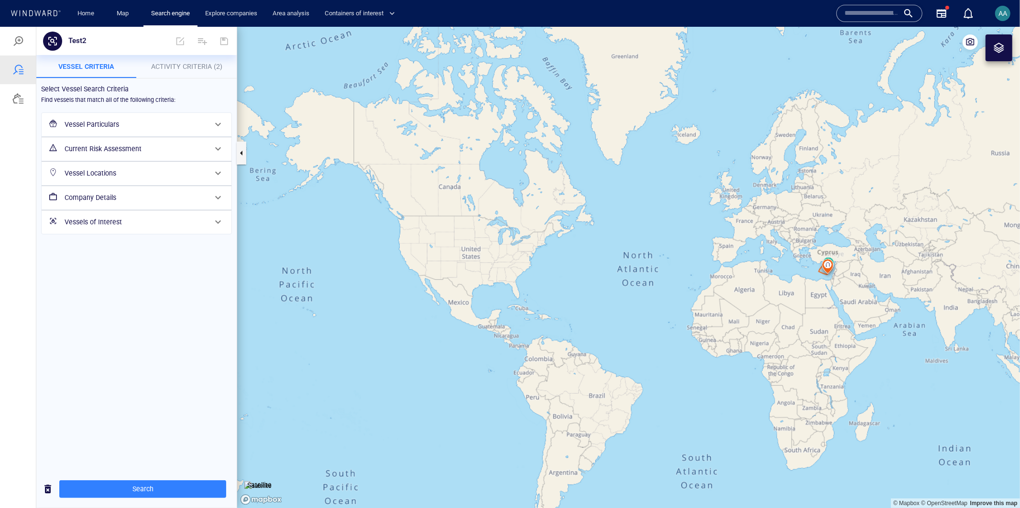
click at [193, 57] on button "Activity Criteria (2)" at bounding box center [187, 66] width 100 height 23
